Goal: Check status: Check status

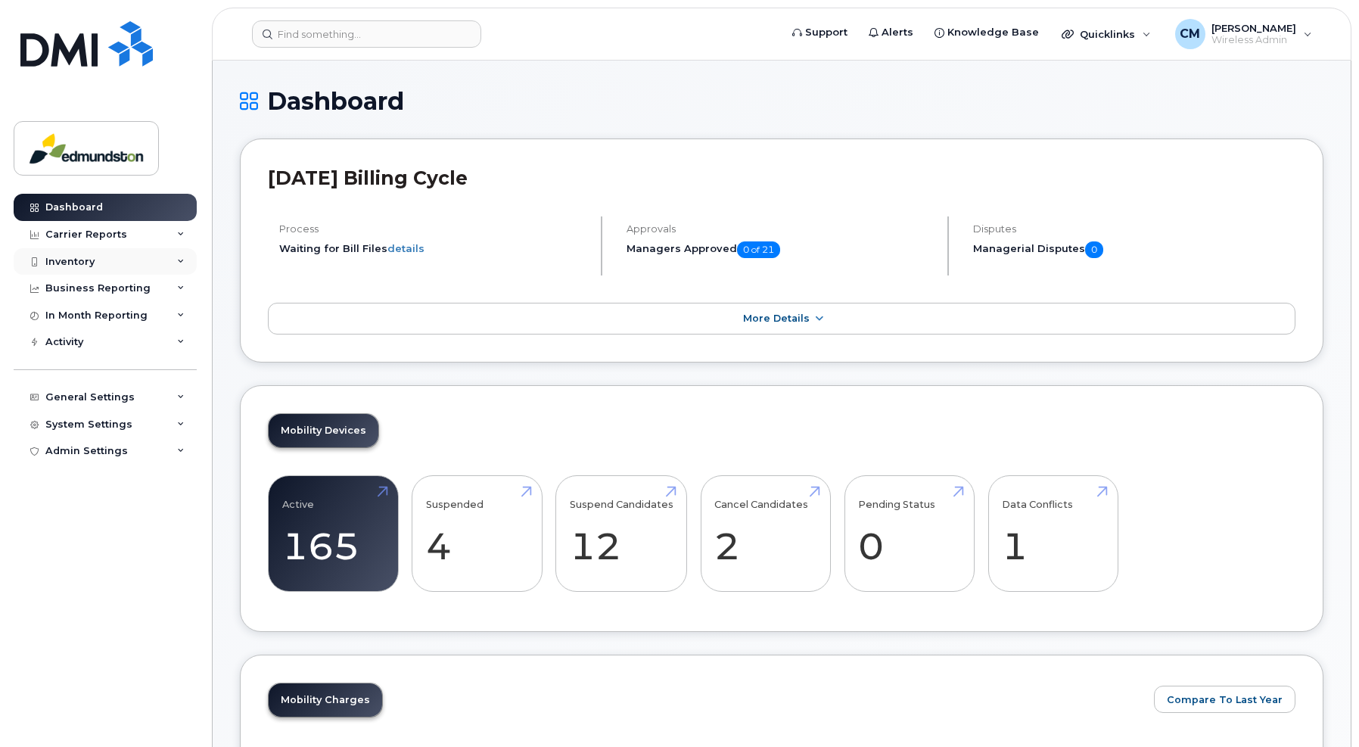
click at [57, 257] on div "Inventory" at bounding box center [69, 262] width 49 height 12
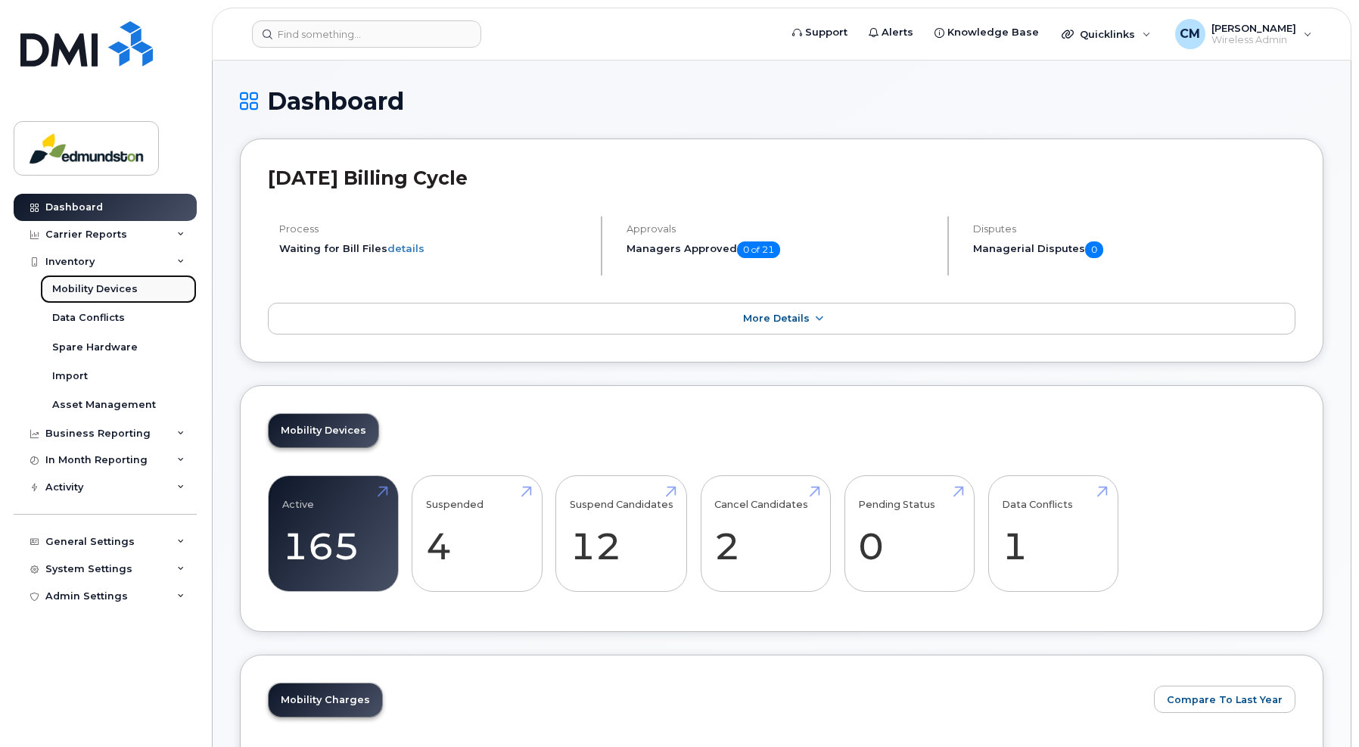
click at [82, 290] on div "Mobility Devices" at bounding box center [95, 289] width 86 height 14
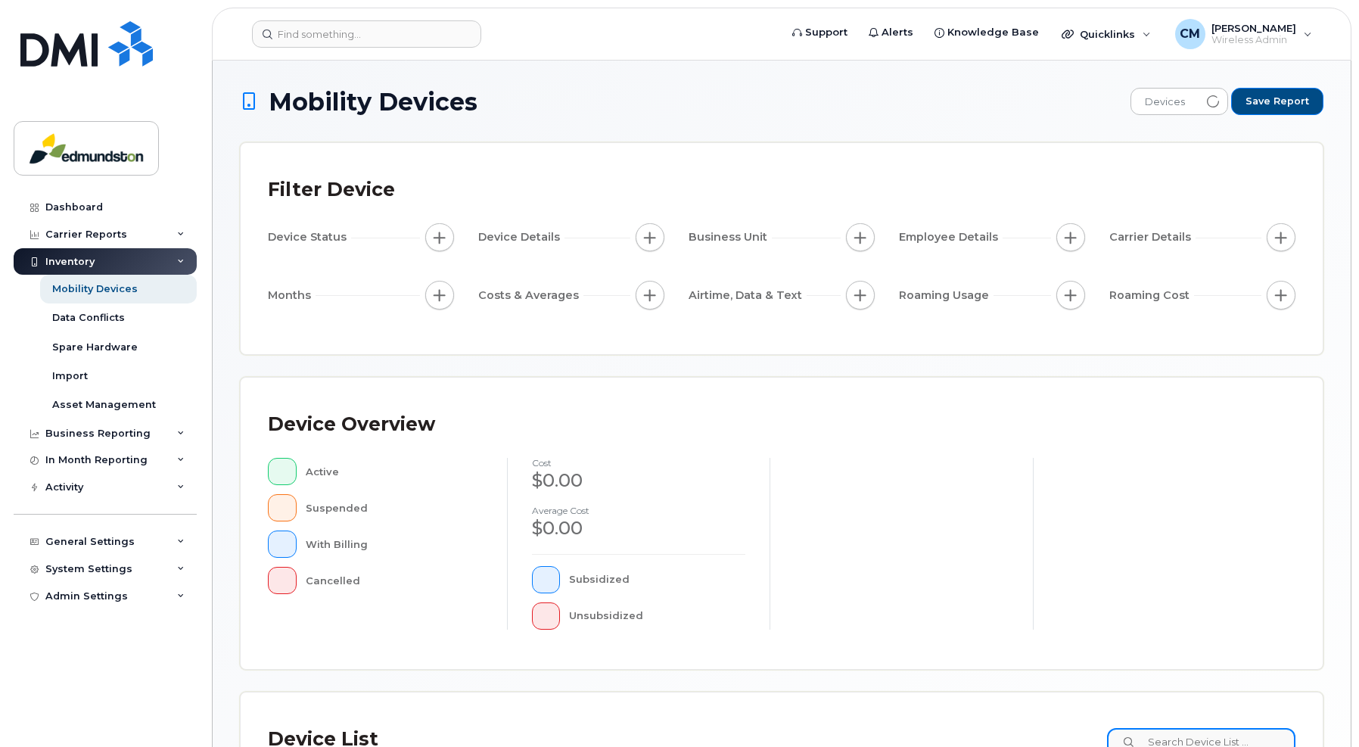
click at [1181, 738] on input at bounding box center [1201, 741] width 188 height 27
type input "[PERSON_NAME]"
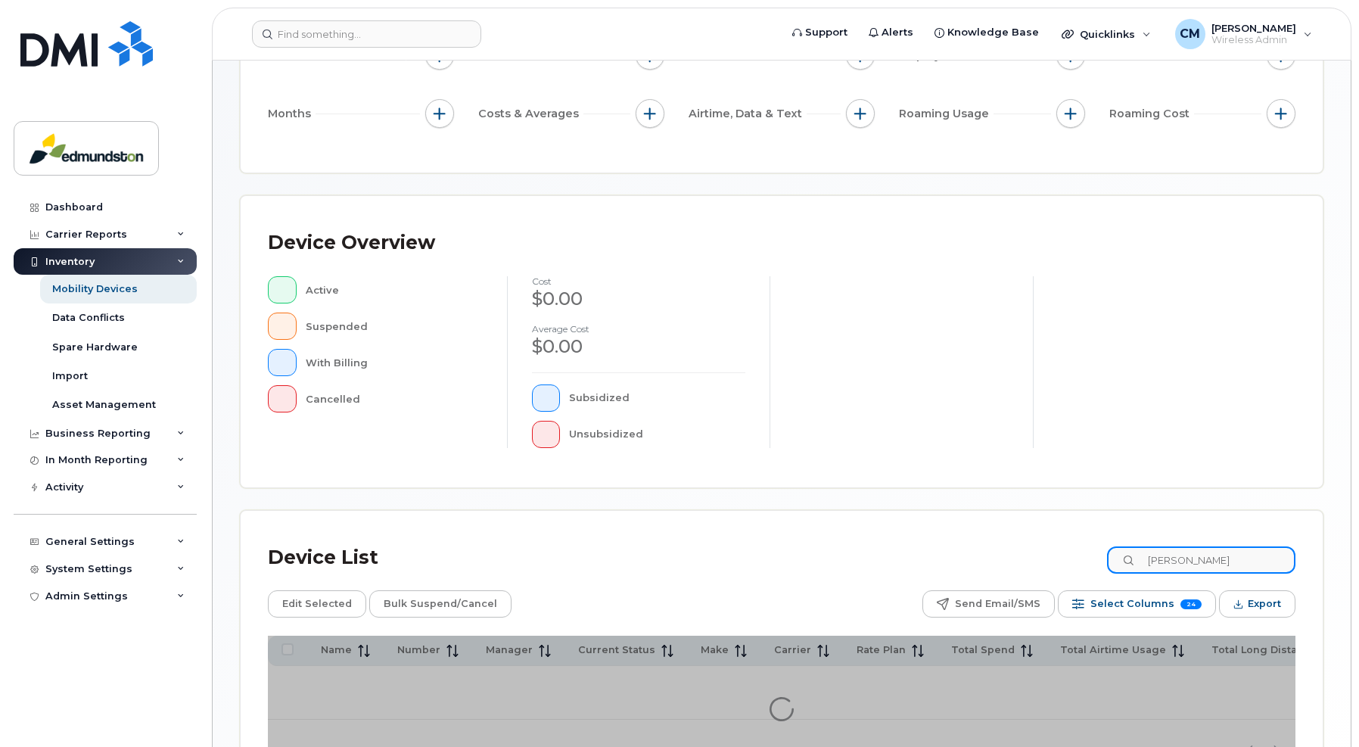
scroll to position [296, 0]
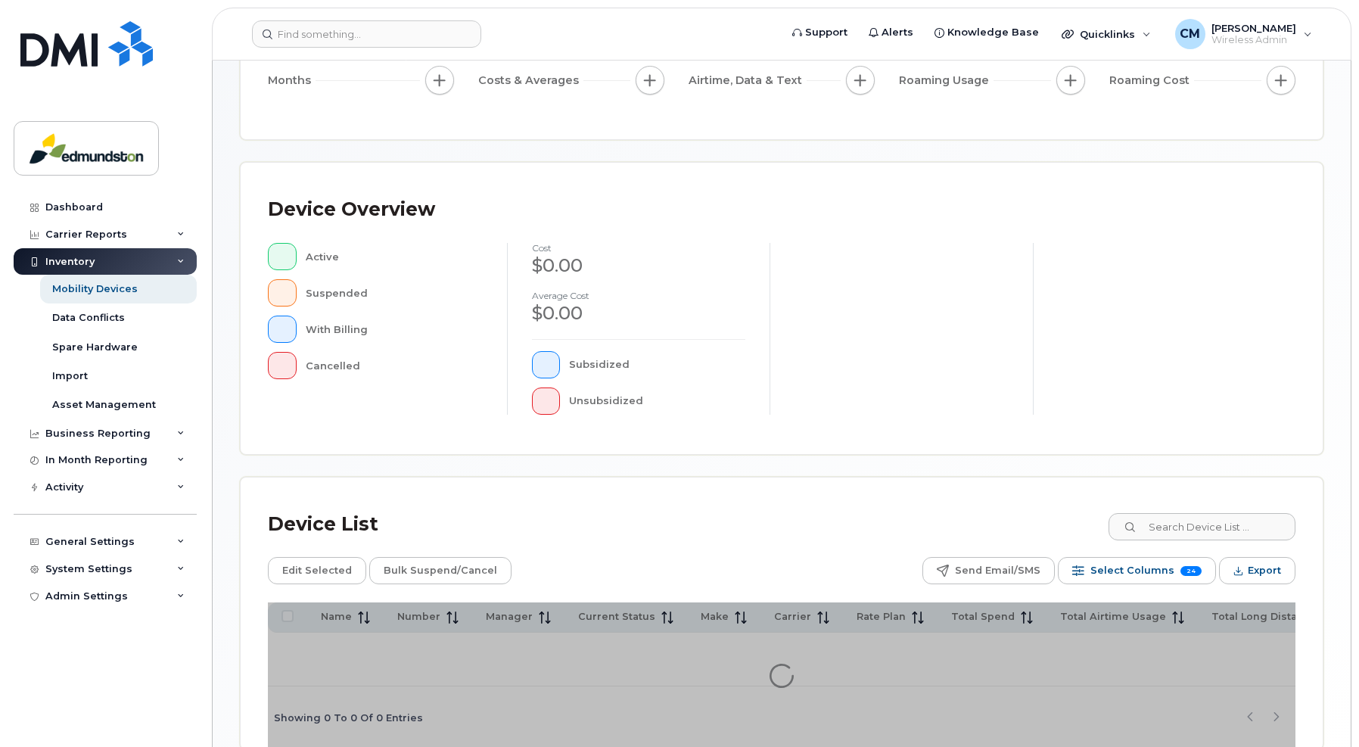
scroll to position [227, 0]
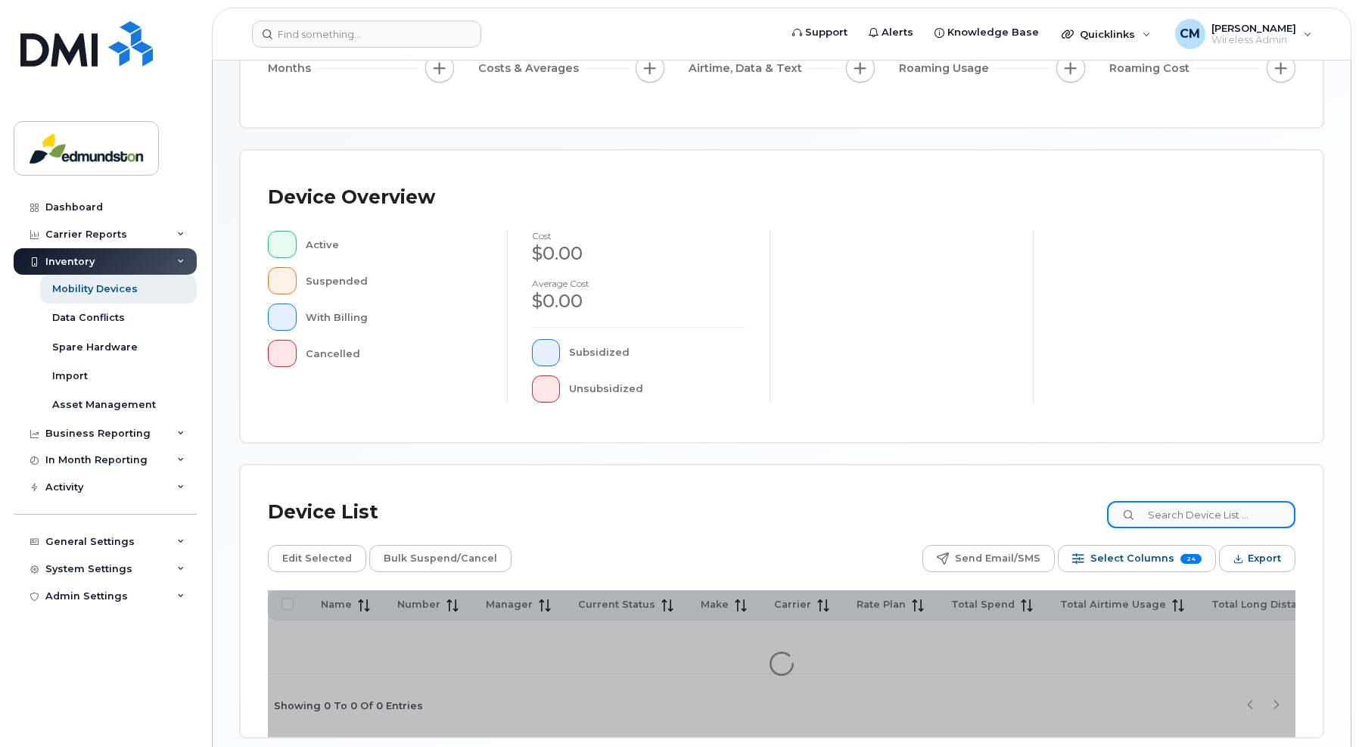
click at [1201, 516] on input at bounding box center [1201, 514] width 188 height 27
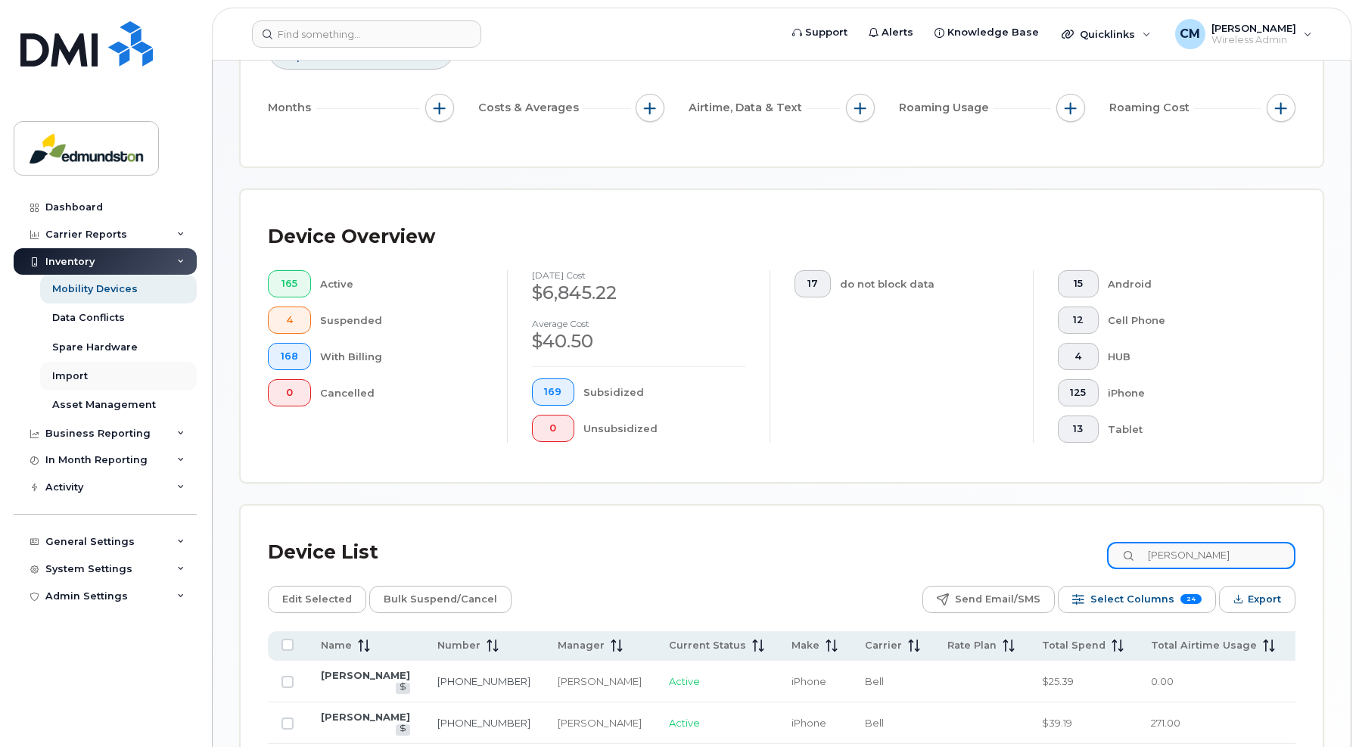
type input "[PERSON_NAME]"
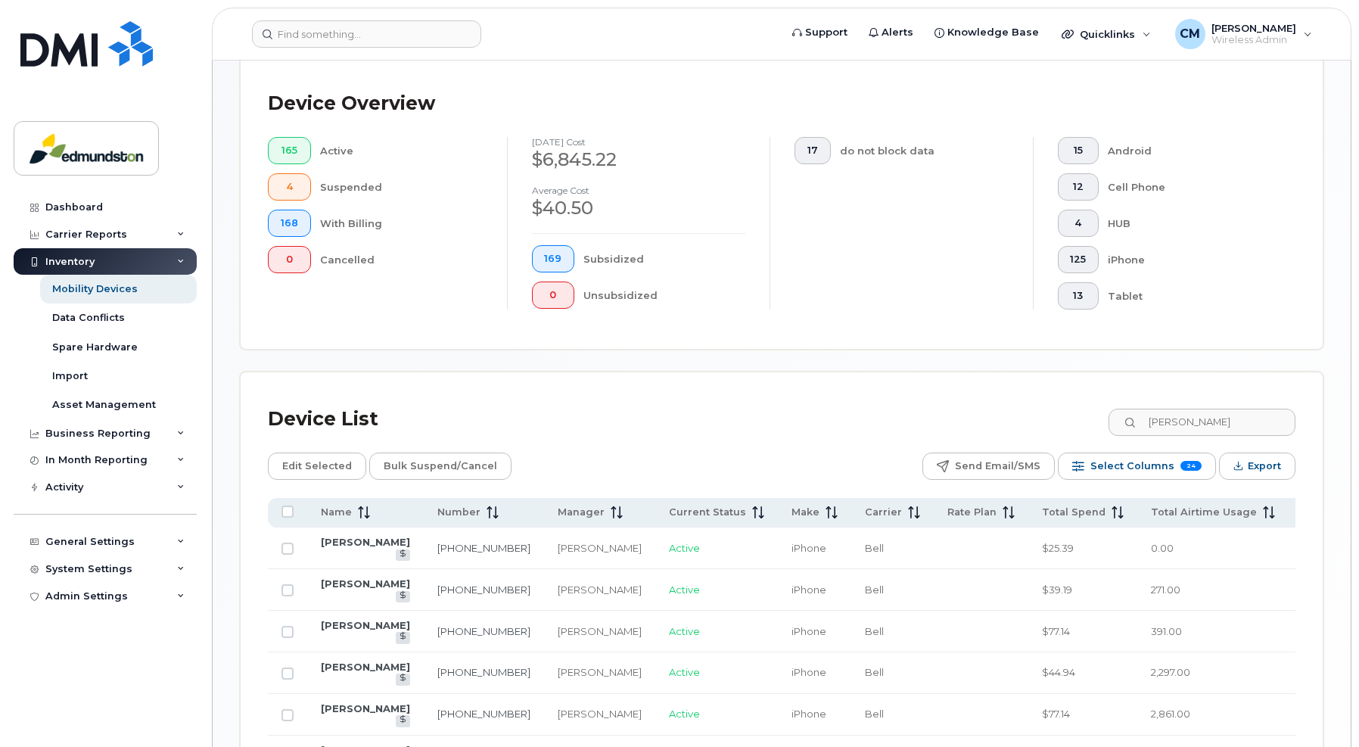
scroll to position [378, 0]
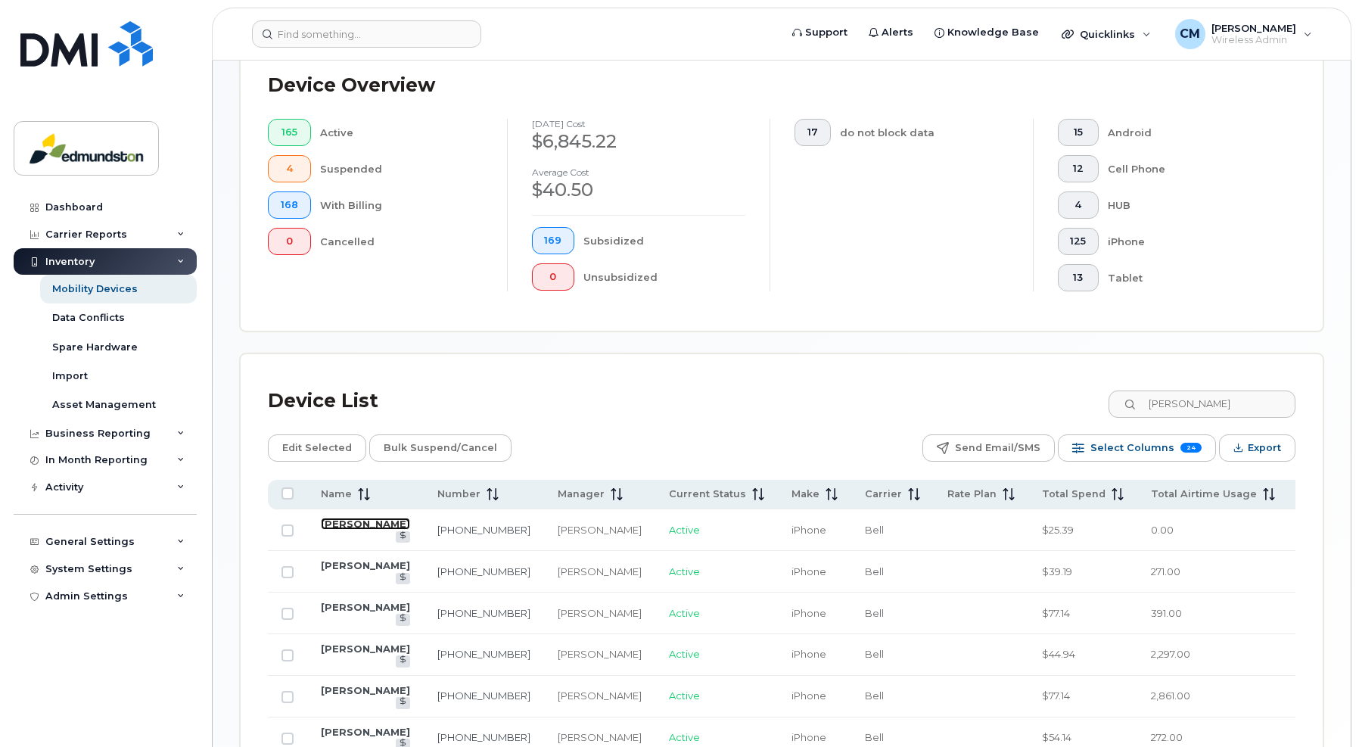
click at [326, 523] on link "[PERSON_NAME]" at bounding box center [365, 524] width 89 height 12
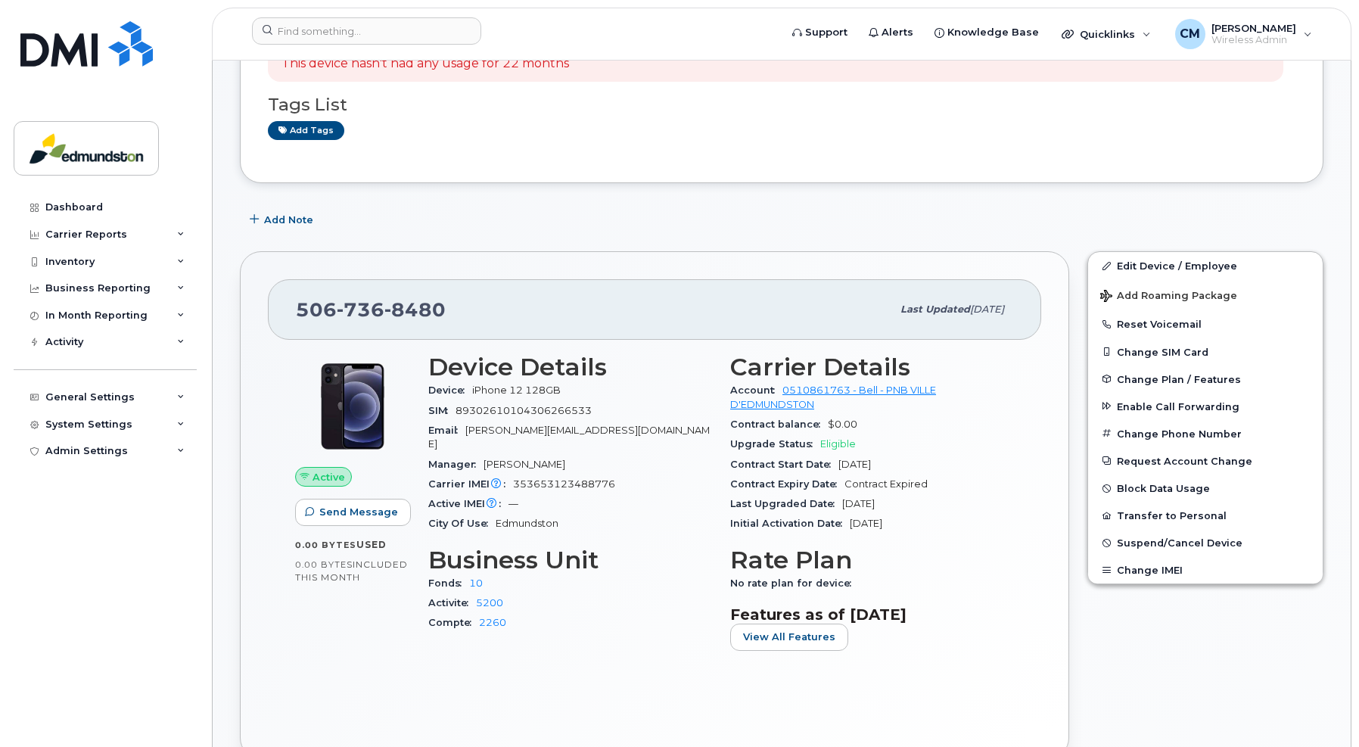
scroll to position [303, 0]
